Goal: Use online tool/utility: Utilize a website feature to perform a specific function

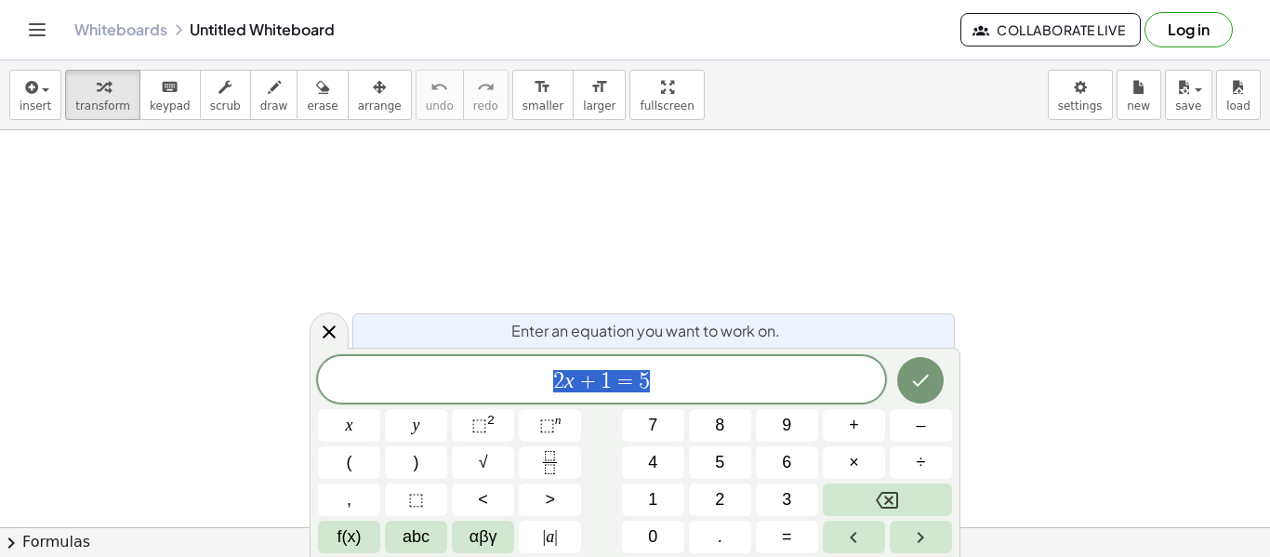
scroll to position [1, 0]
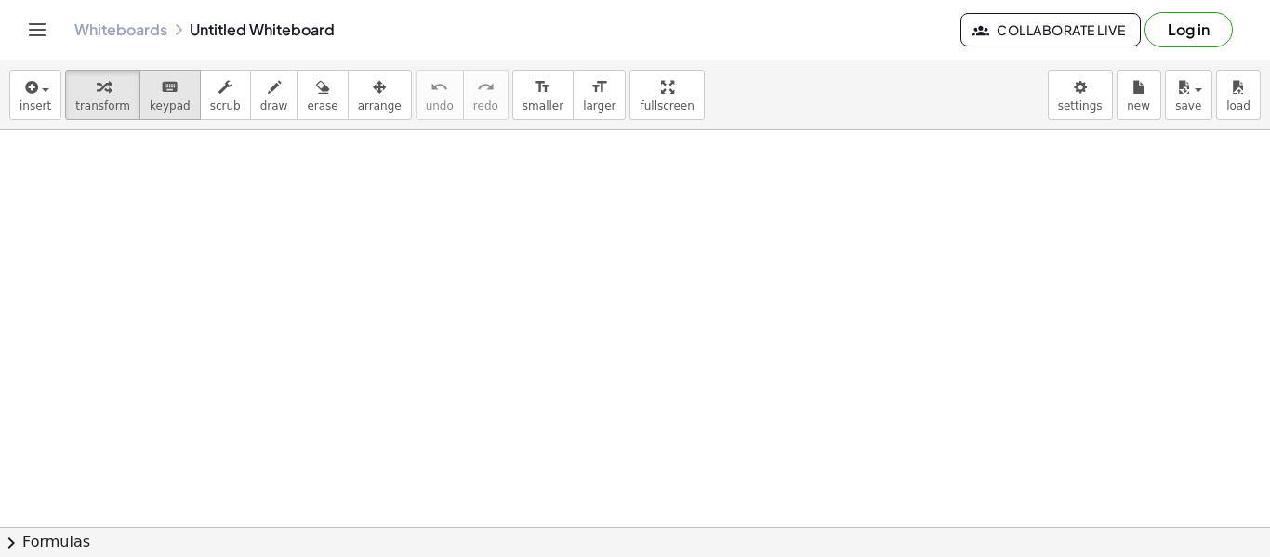
click at [150, 99] on span "keypad" at bounding box center [170, 105] width 41 height 13
click at [80, 95] on div "button" at bounding box center [102, 86] width 55 height 22
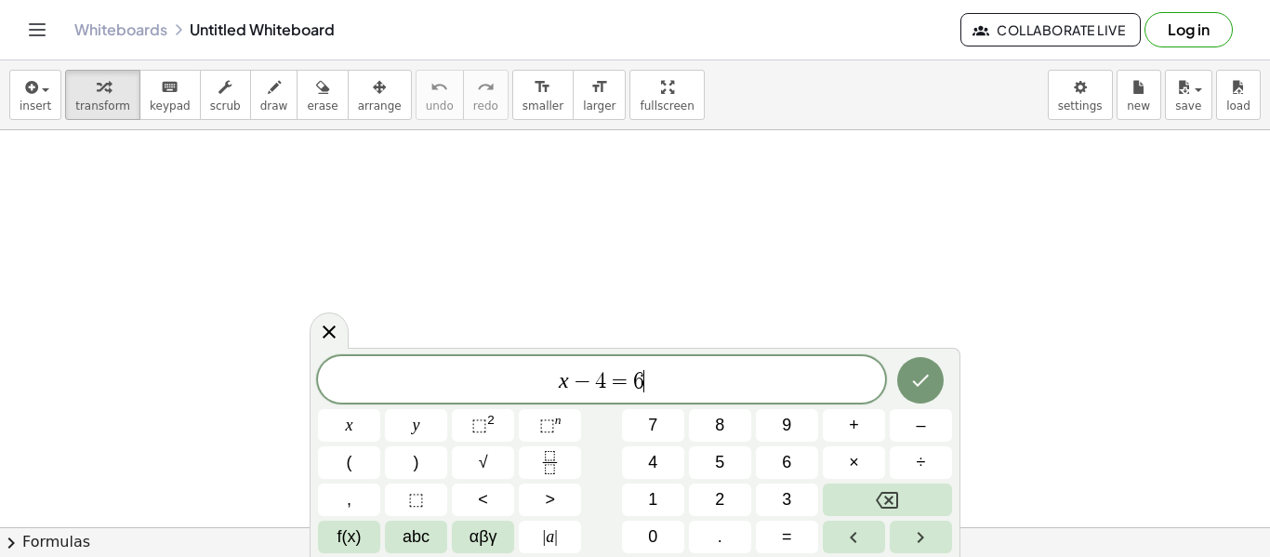
scroll to position [6, 0]
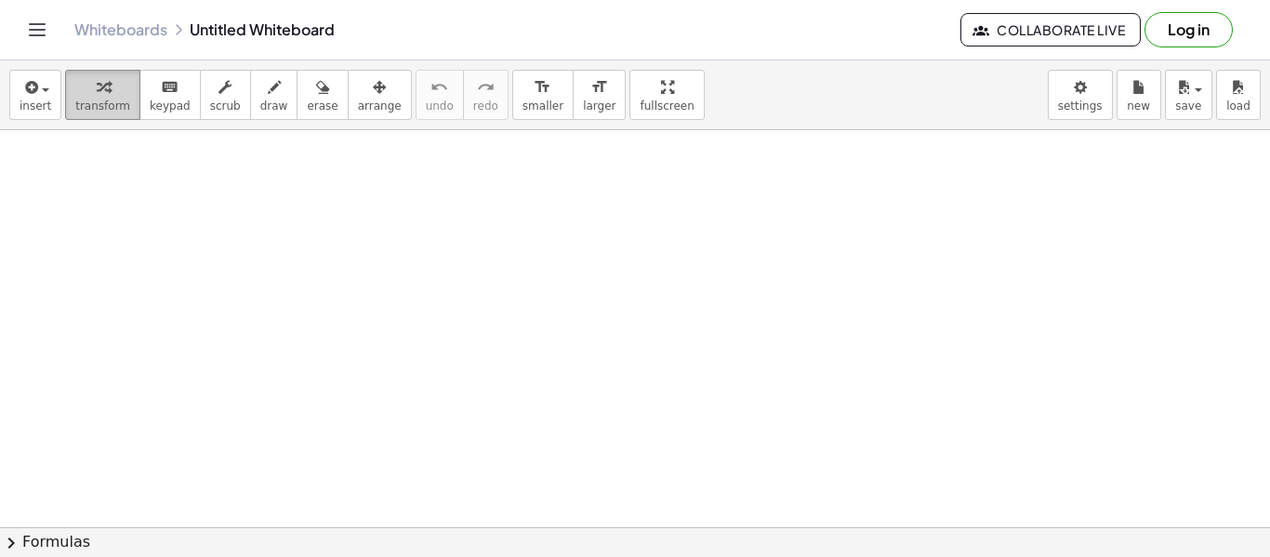
click at [101, 98] on icon "button" at bounding box center [103, 87] width 13 height 22
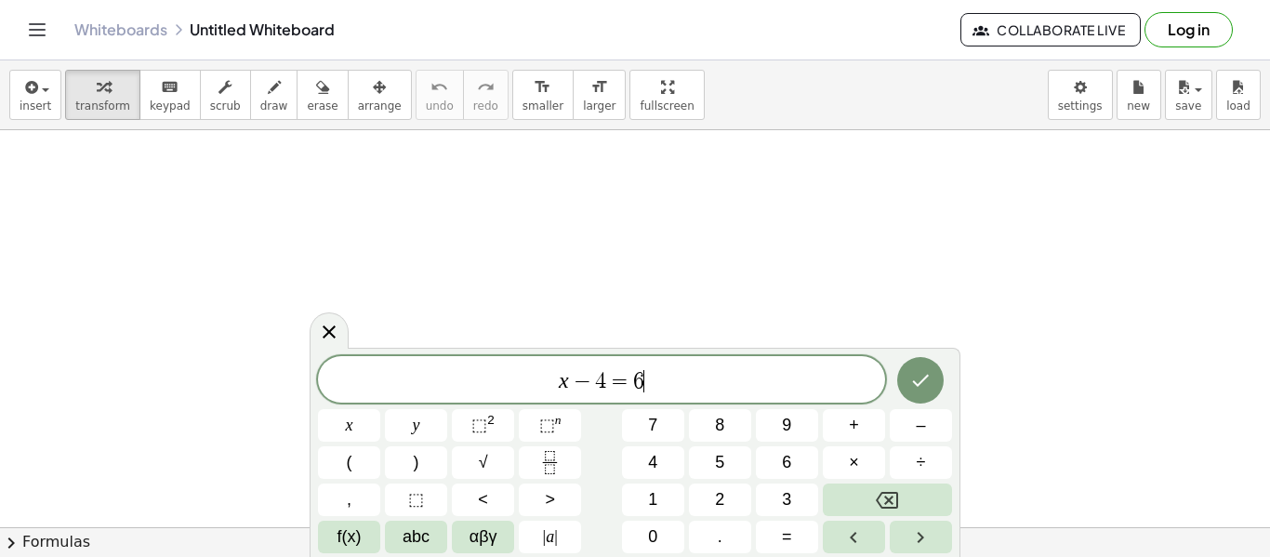
scroll to position [7, 0]
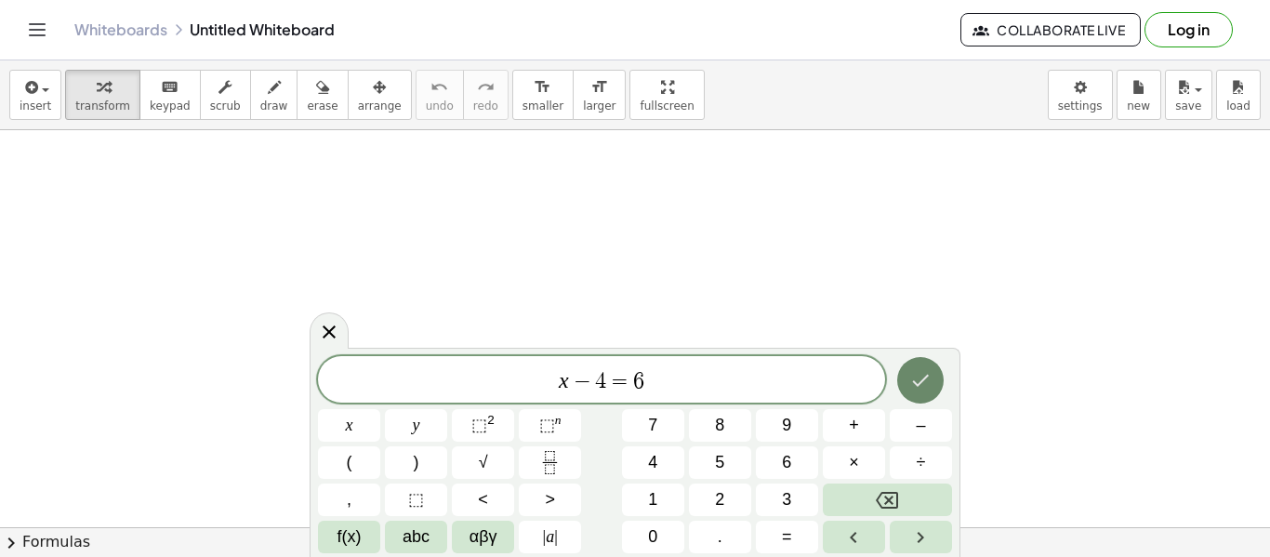
click at [920, 389] on icon "Done" at bounding box center [920, 380] width 22 height 22
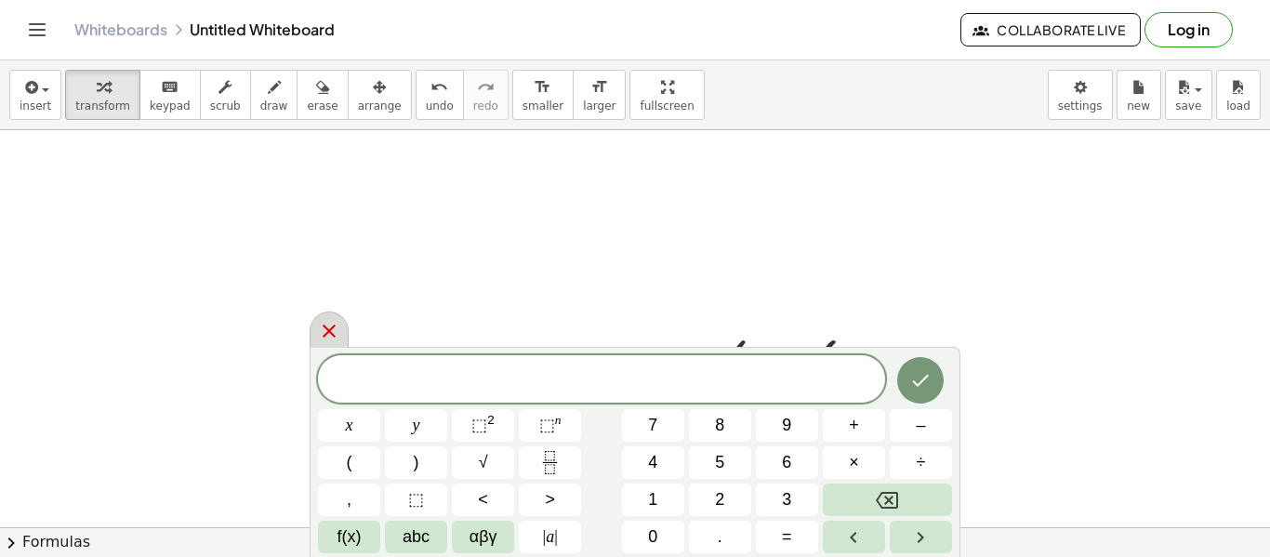
click at [335, 328] on icon at bounding box center [329, 331] width 22 height 22
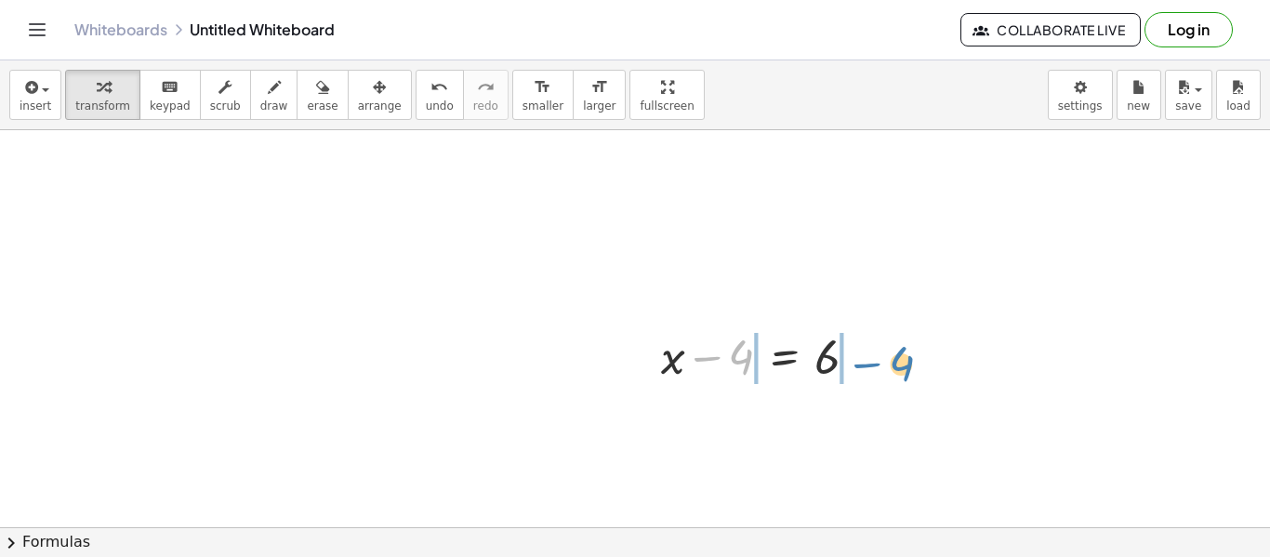
drag, startPoint x: 743, startPoint y: 363, endPoint x: 903, endPoint y: 369, distance: 160.0
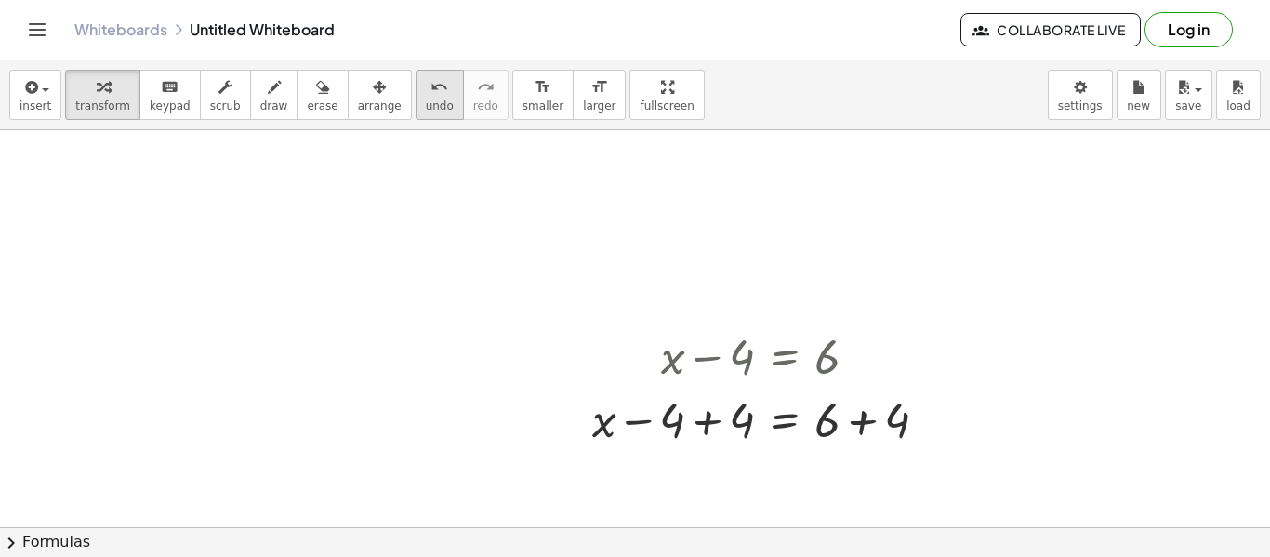
click at [430, 86] on icon "undo" at bounding box center [439, 87] width 18 height 22
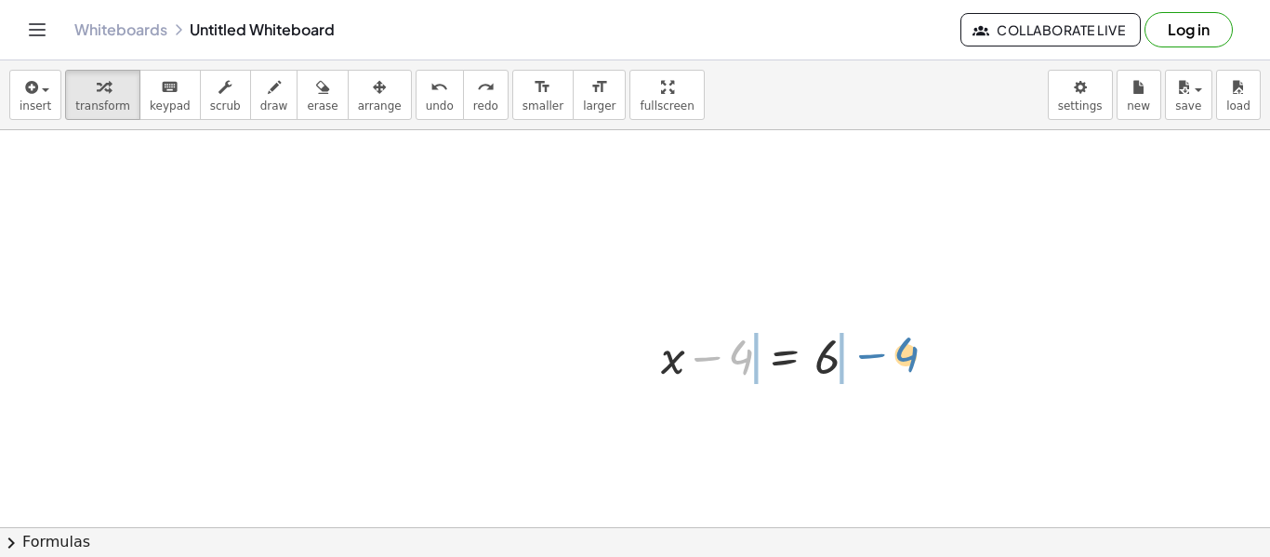
drag, startPoint x: 728, startPoint y: 360, endPoint x: 892, endPoint y: 357, distance: 164.6
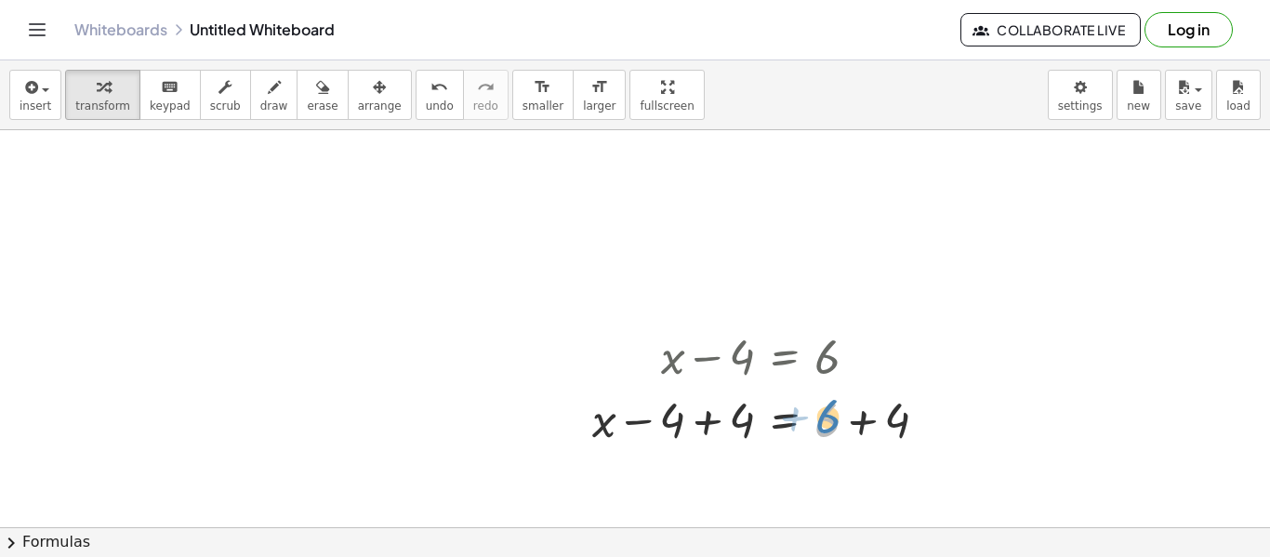
click at [835, 418] on div at bounding box center [767, 418] width 368 height 63
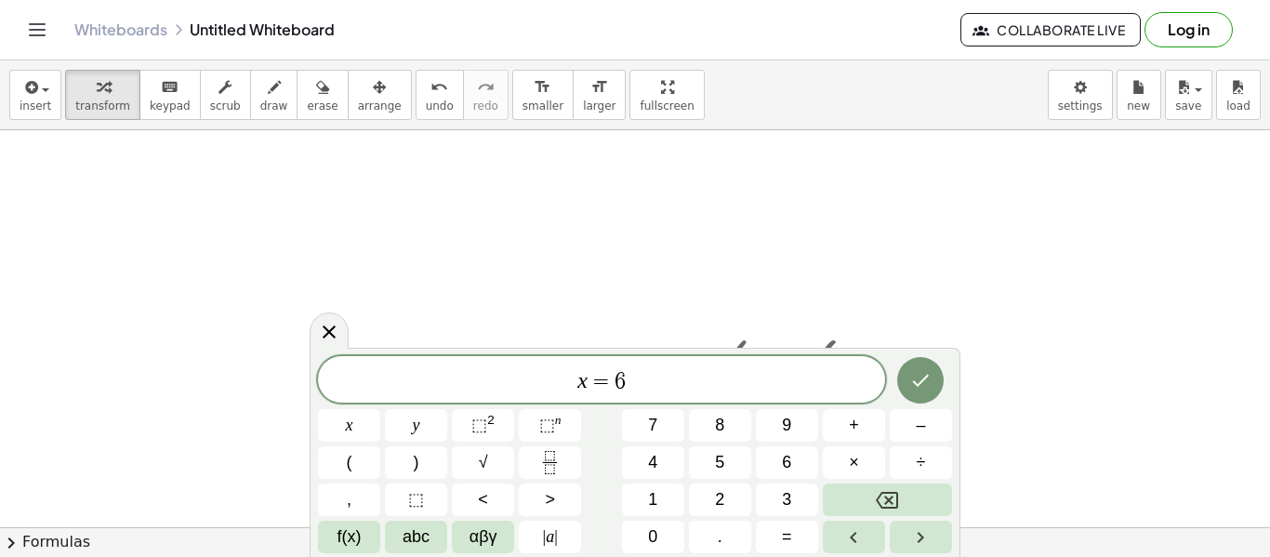
scroll to position [15, 0]
click at [676, 454] on button "4" at bounding box center [653, 462] width 62 height 33
click at [915, 360] on button "Done" at bounding box center [920, 380] width 46 height 46
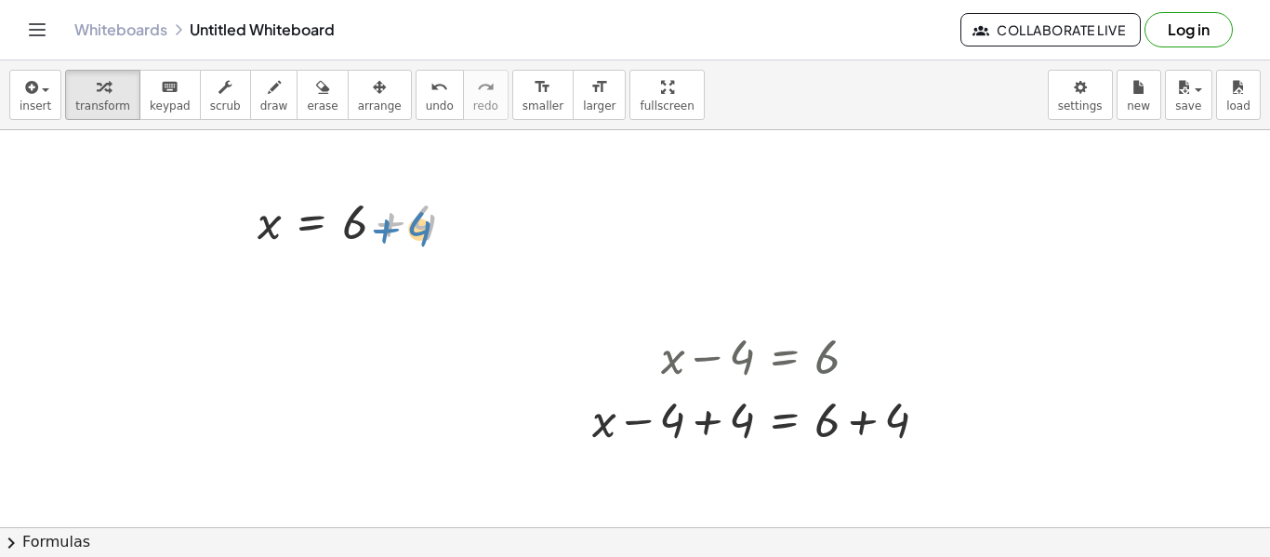
drag, startPoint x: 396, startPoint y: 225, endPoint x: 385, endPoint y: 230, distance: 12.1
click at [385, 230] on div at bounding box center [363, 220] width 231 height 63
drag, startPoint x: 458, startPoint y: 227, endPoint x: 457, endPoint y: 218, distance: 9.3
click at [457, 218] on div at bounding box center [460, 222] width 20 height 20
click at [426, 109] on span "undo" at bounding box center [440, 105] width 28 height 13
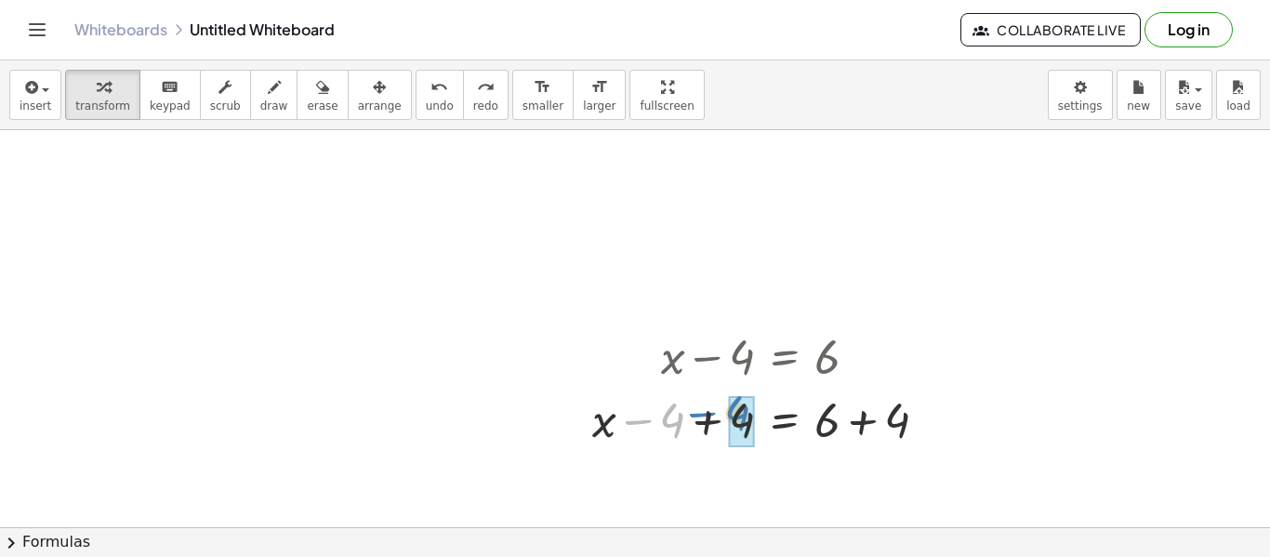
drag, startPoint x: 675, startPoint y: 418, endPoint x: 741, endPoint y: 415, distance: 66.1
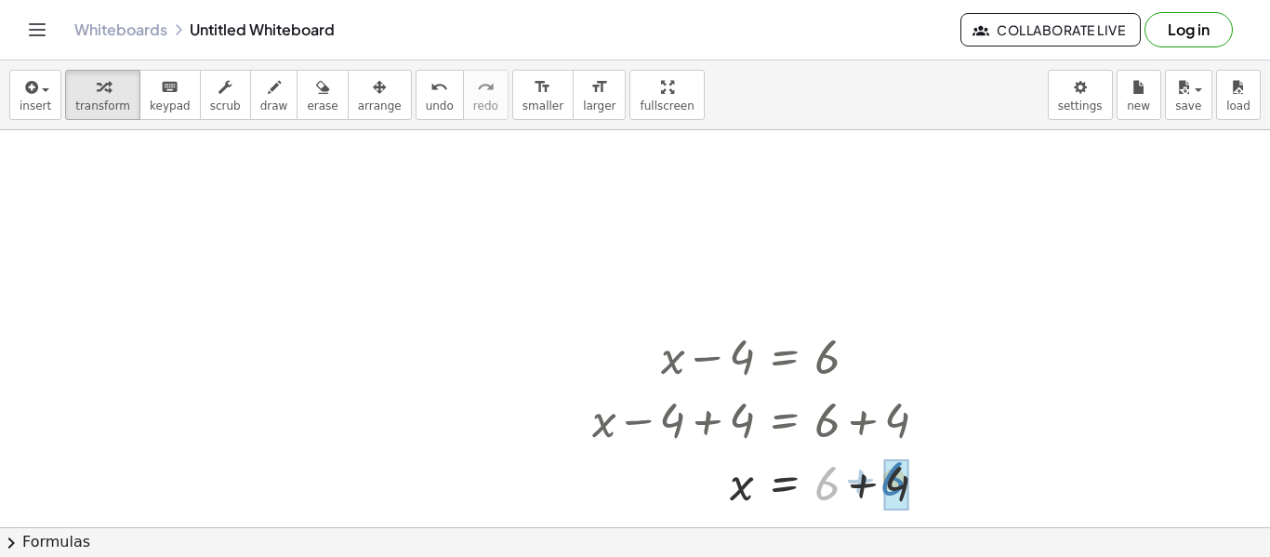
drag, startPoint x: 827, startPoint y: 482, endPoint x: 897, endPoint y: 479, distance: 69.8
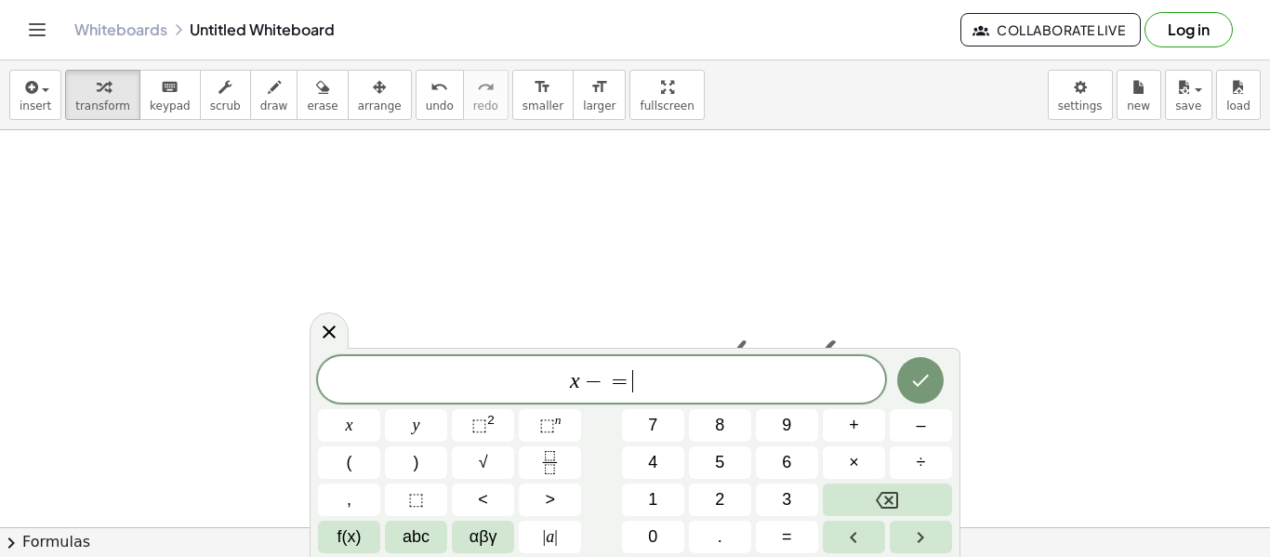
scroll to position [20, 0]
drag, startPoint x: 327, startPoint y: 350, endPoint x: 589, endPoint y: 200, distance: 301.9
click at [589, 200] on body "Graspable Math Activities Get Started Activity Bank Assigned Work Classes White…" at bounding box center [635, 278] width 1270 height 557
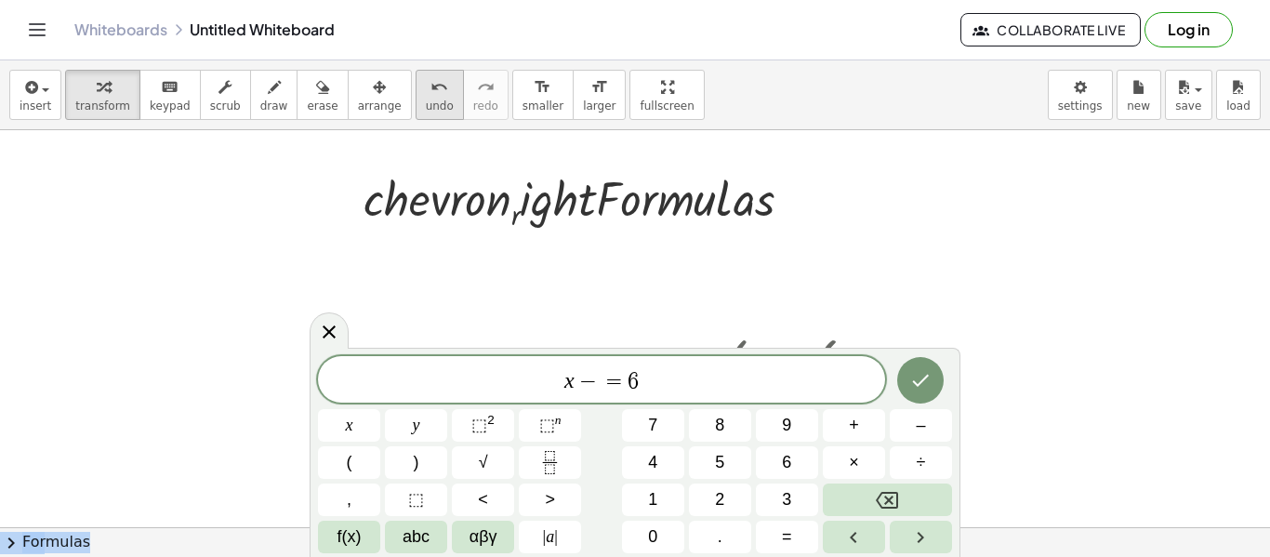
click at [426, 110] on span "undo" at bounding box center [440, 105] width 28 height 13
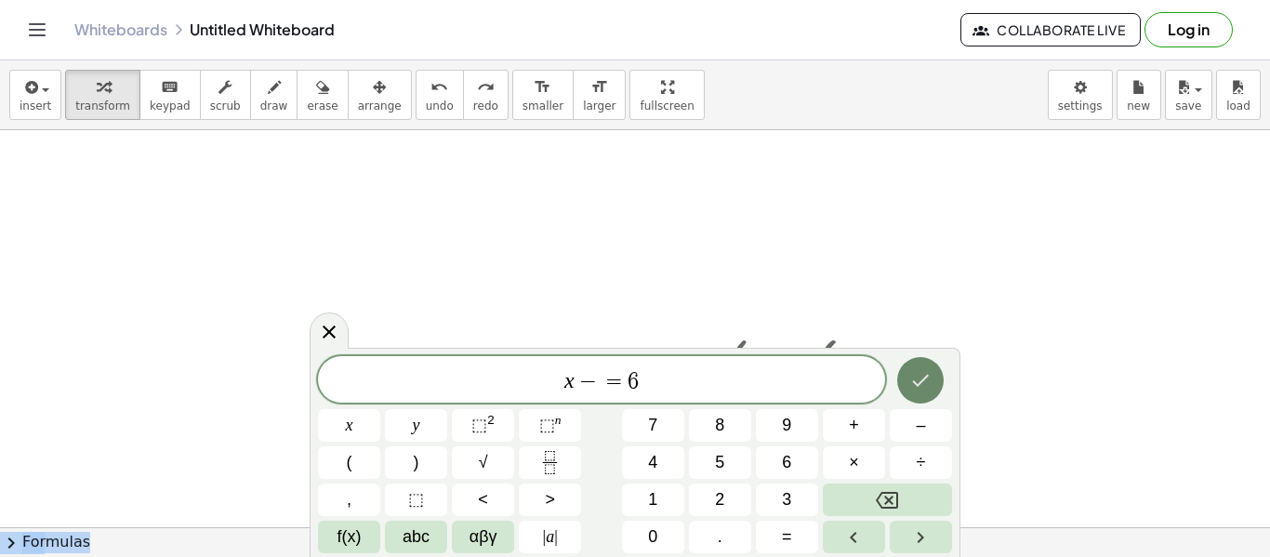
click at [919, 372] on icon "Done" at bounding box center [920, 380] width 22 height 22
click at [660, 467] on button "4" at bounding box center [653, 462] width 62 height 33
click at [802, 538] on button "=" at bounding box center [787, 537] width 62 height 33
click at [786, 456] on span "6" at bounding box center [786, 462] width 9 height 25
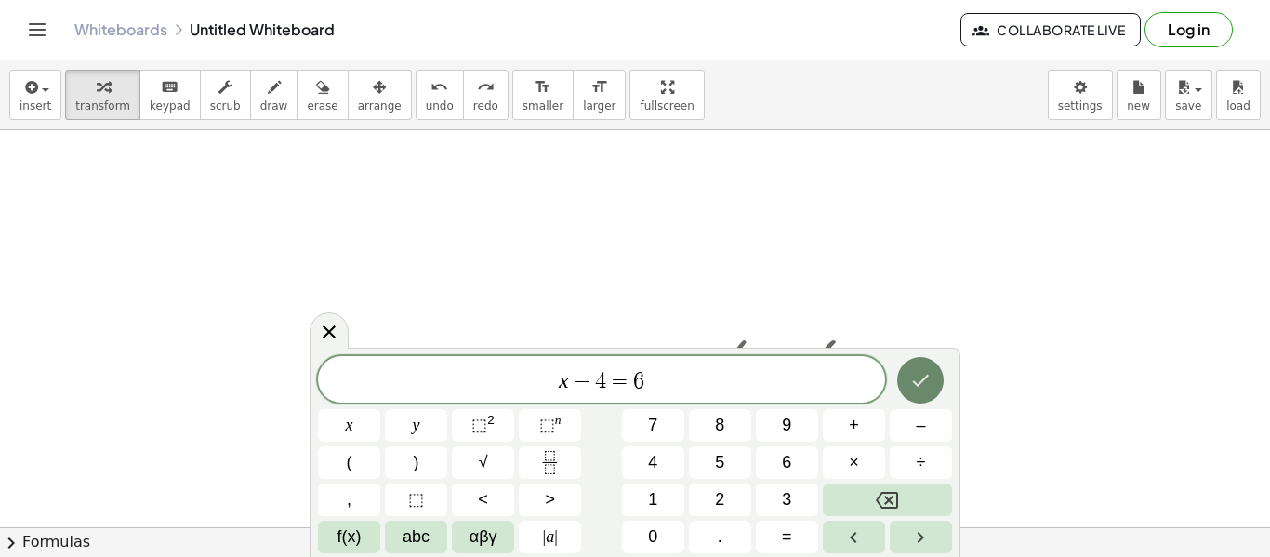
click at [929, 389] on icon "Done" at bounding box center [920, 380] width 22 height 22
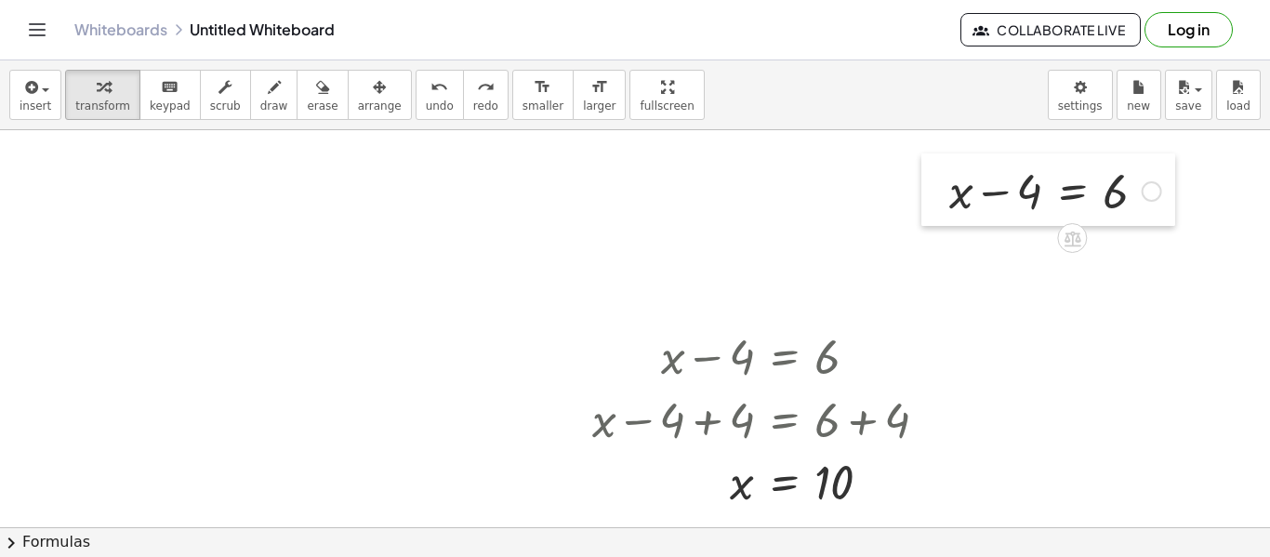
drag, startPoint x: 1123, startPoint y: 250, endPoint x: 931, endPoint y: 193, distance: 199.7
click at [931, 193] on div at bounding box center [935, 189] width 28 height 73
drag, startPoint x: 1113, startPoint y: 198, endPoint x: 1038, endPoint y: 195, distance: 74.4
click at [1038, 195] on div at bounding box center [1055, 189] width 231 height 63
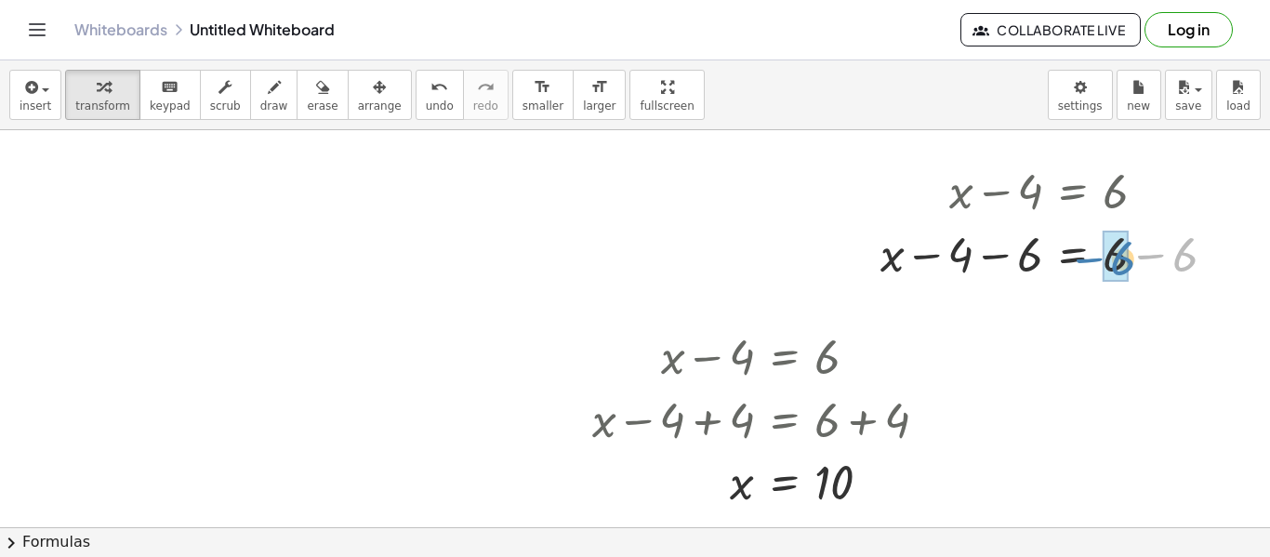
drag, startPoint x: 1181, startPoint y: 263, endPoint x: 1115, endPoint y: 267, distance: 65.2
click at [430, 95] on icon "undo" at bounding box center [439, 87] width 18 height 22
drag, startPoint x: 968, startPoint y: 254, endPoint x: 1026, endPoint y: 250, distance: 58.7
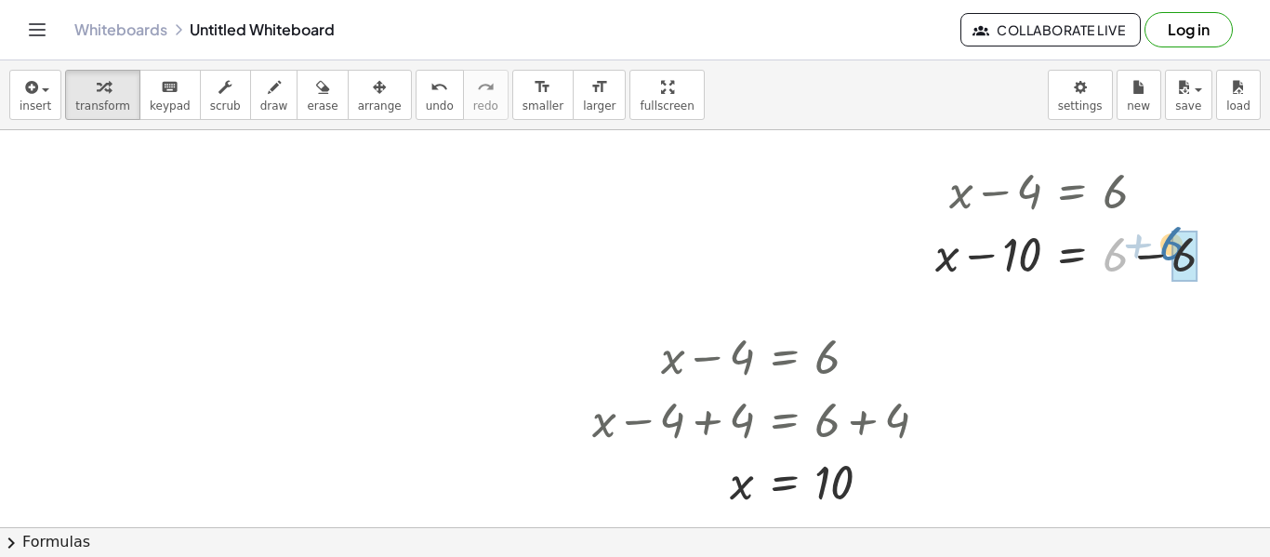
drag, startPoint x: 1109, startPoint y: 263, endPoint x: 1170, endPoint y: 255, distance: 61.9
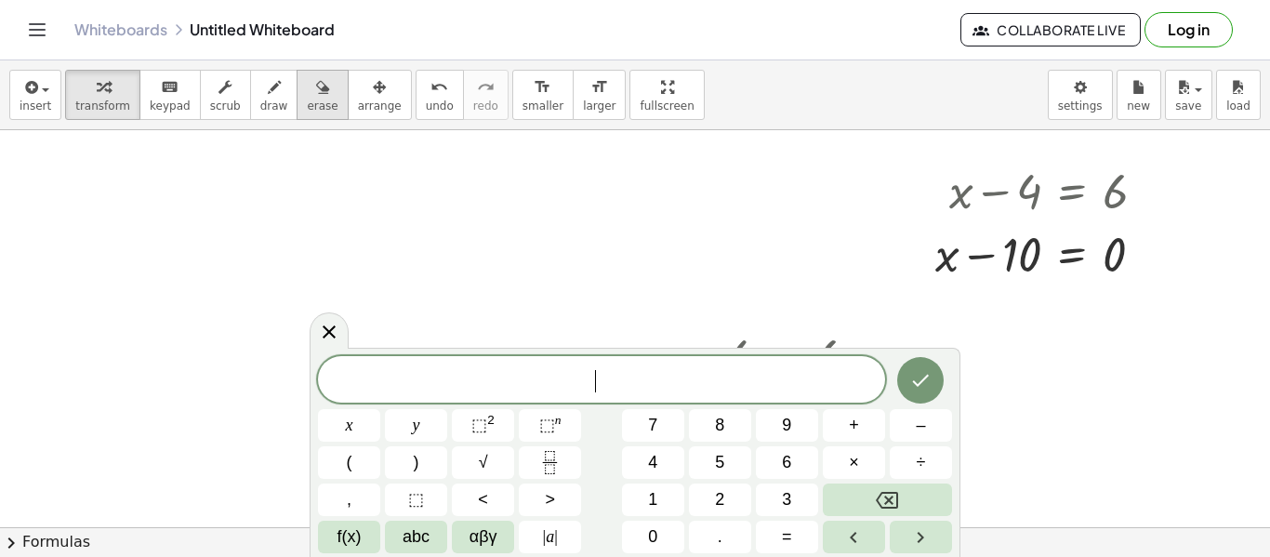
click at [316, 90] on icon "button" at bounding box center [322, 87] width 13 height 22
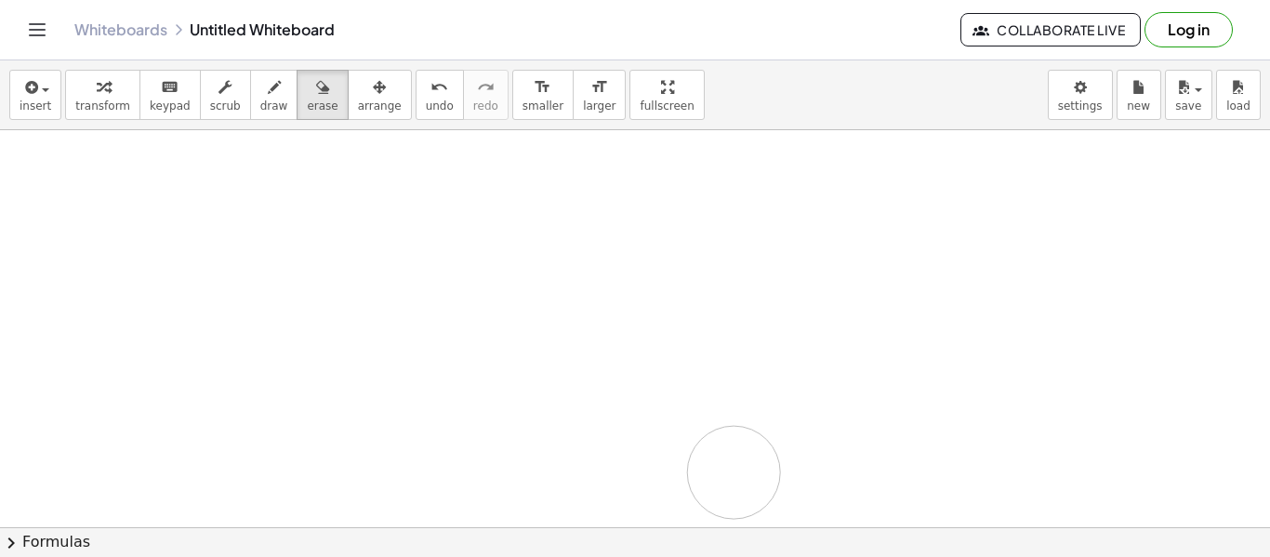
drag, startPoint x: 874, startPoint y: 200, endPoint x: 732, endPoint y: 471, distance: 306.0
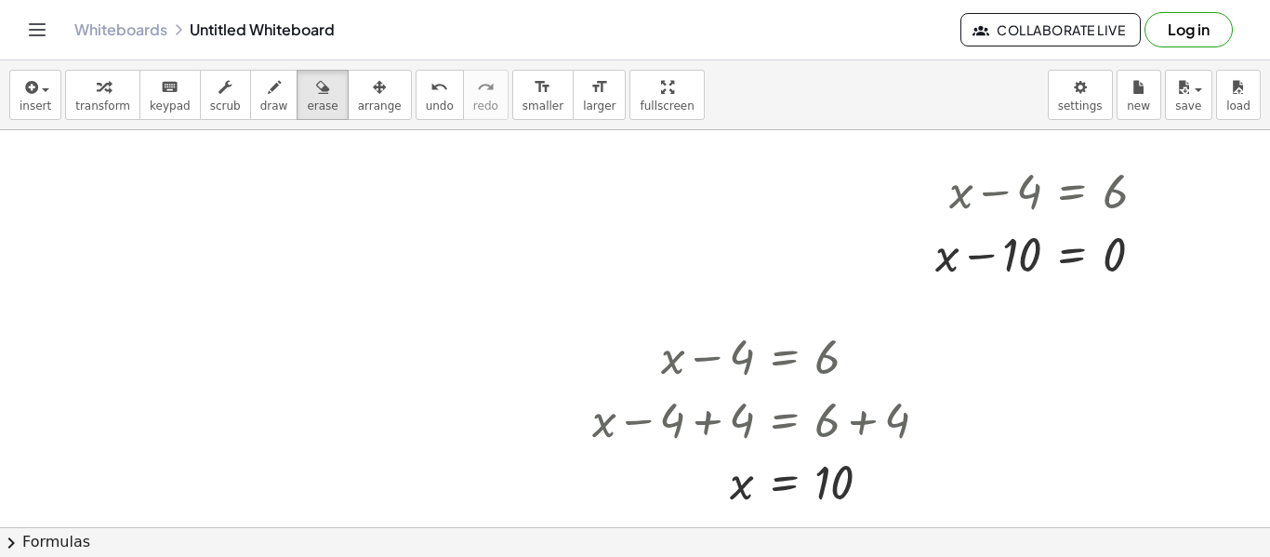
drag, startPoint x: 743, startPoint y: 362, endPoint x: 851, endPoint y: 363, distance: 108.8
drag, startPoint x: 938, startPoint y: 198, endPoint x: 1269, endPoint y: 143, distance: 335.4
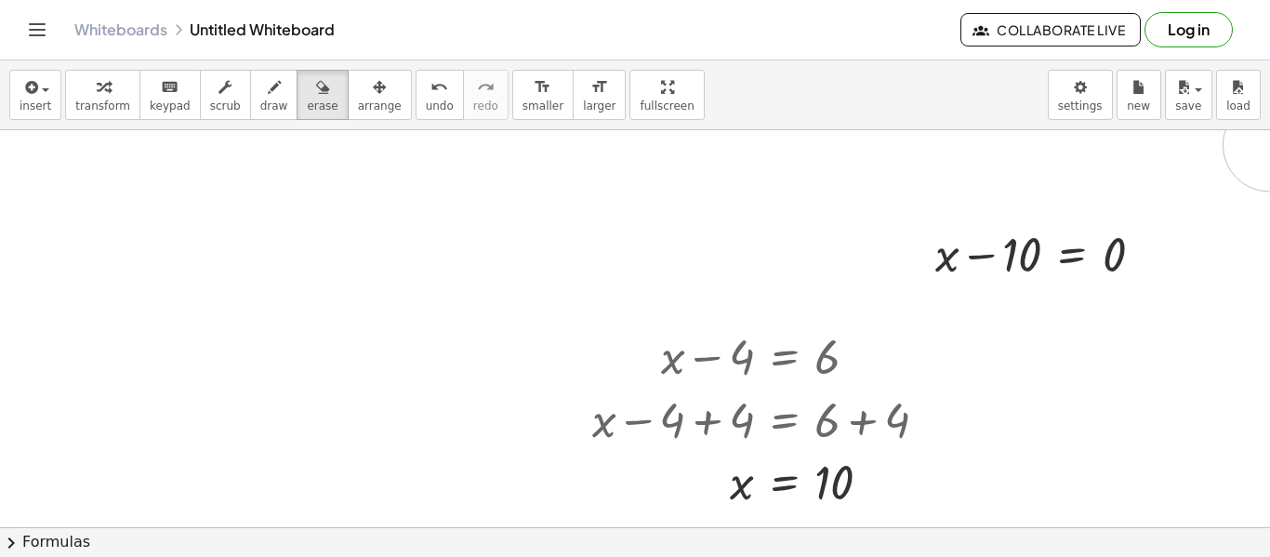
click at [1097, 91] on body "Graspable Math Activities Get Started Activity Bank Assigned Work Classes White…" at bounding box center [635, 278] width 1270 height 557
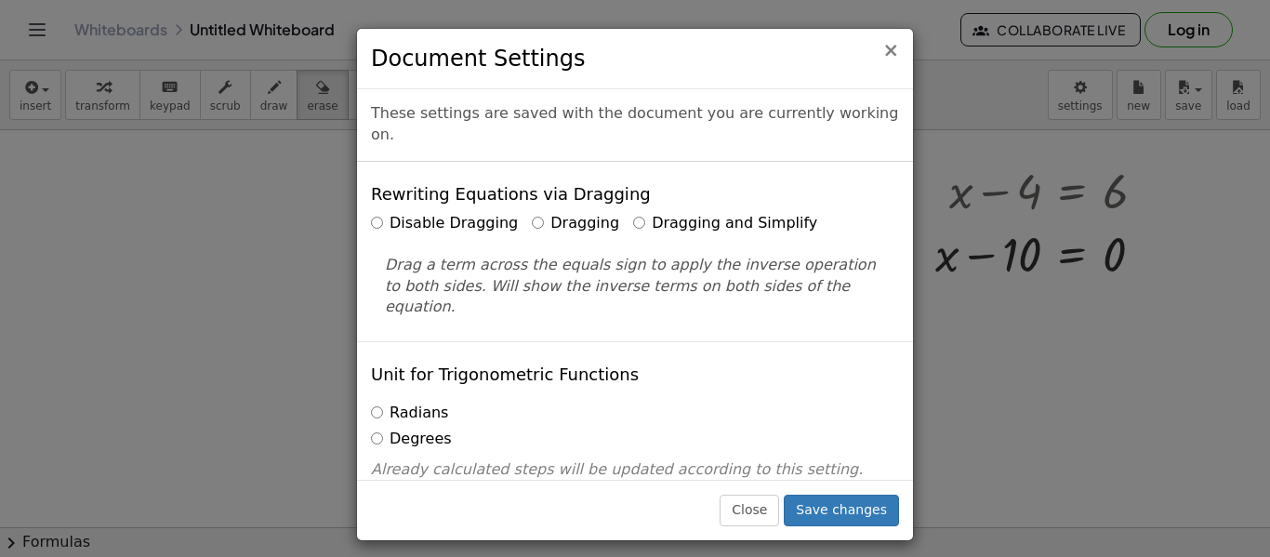
click at [892, 39] on span "×" at bounding box center [890, 50] width 17 height 22
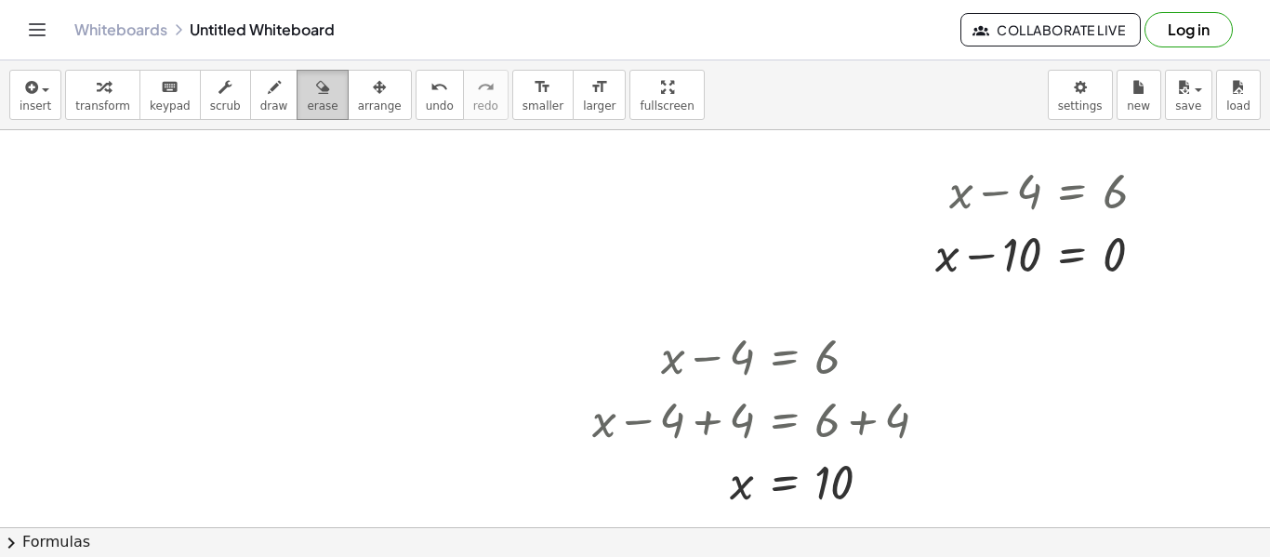
click at [316, 84] on icon "button" at bounding box center [322, 87] width 13 height 22
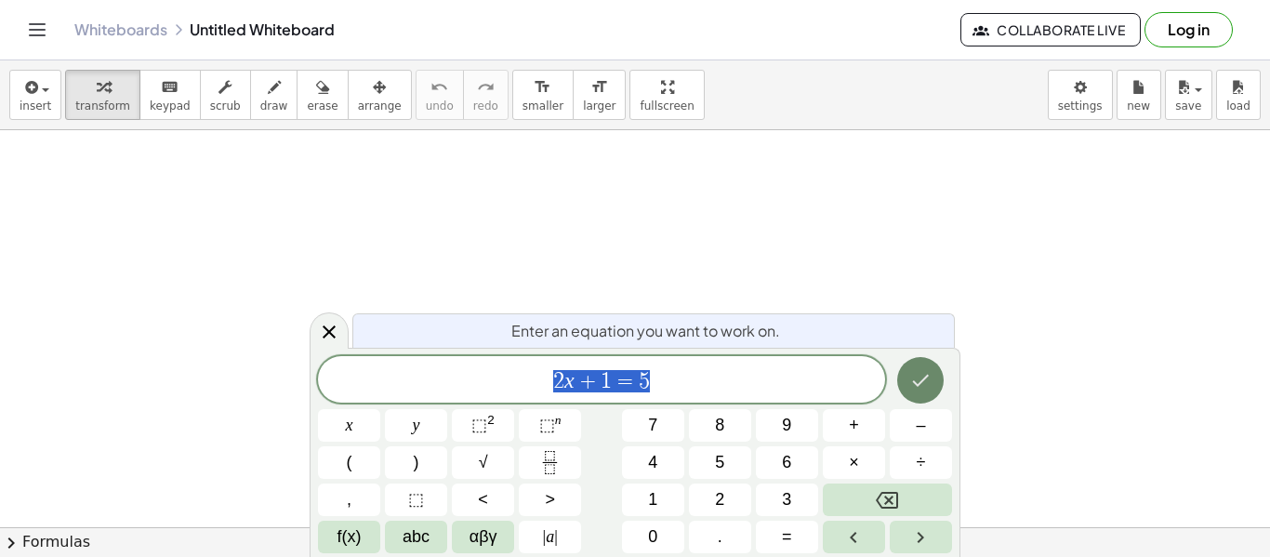
click at [923, 389] on icon "Done" at bounding box center [920, 380] width 22 height 22
